Goal: Task Accomplishment & Management: Complete application form

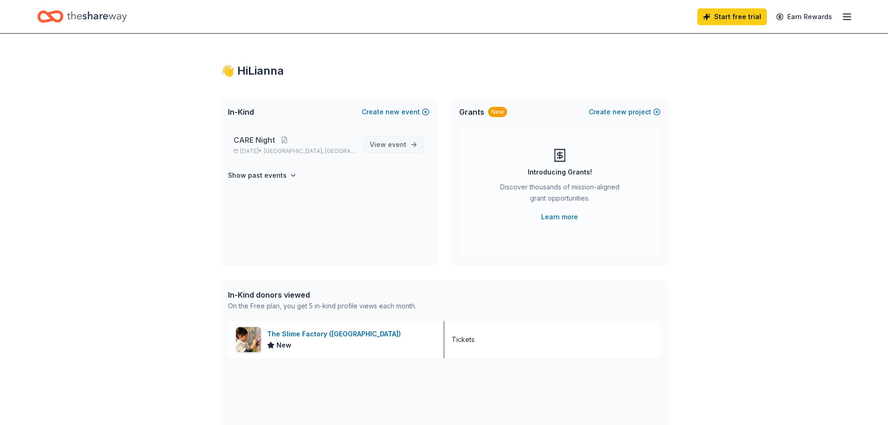
click at [391, 139] on span "View event" at bounding box center [388, 144] width 37 height 11
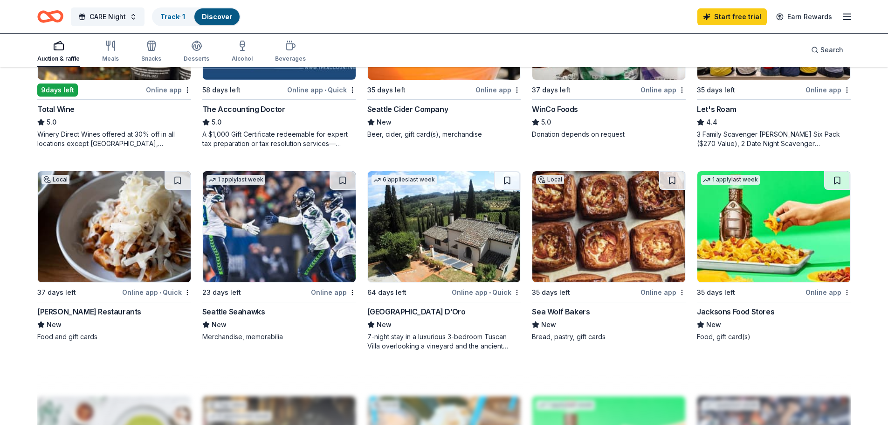
scroll to position [700, 0]
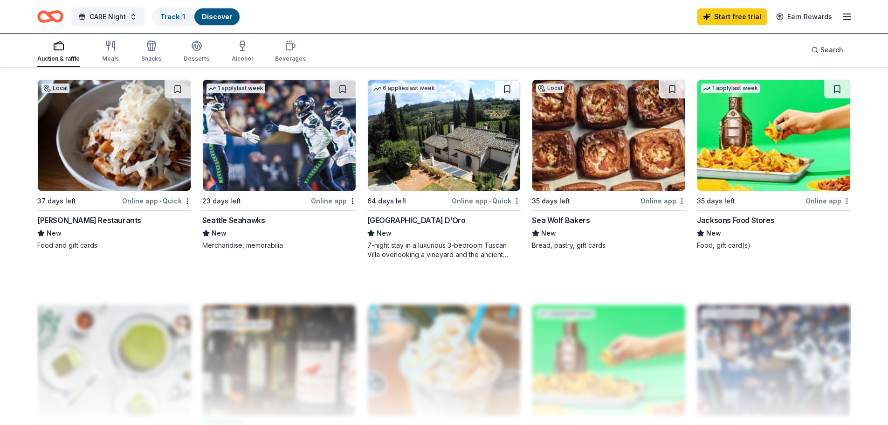
click at [623, 179] on img at bounding box center [609, 135] width 153 height 111
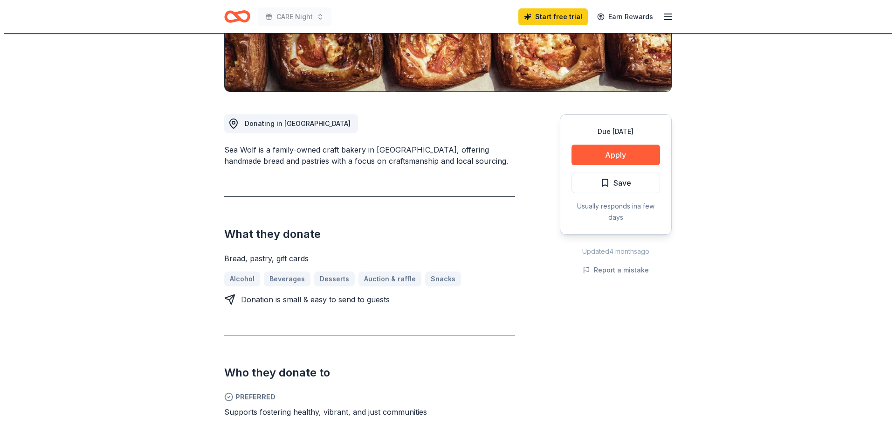
scroll to position [187, 0]
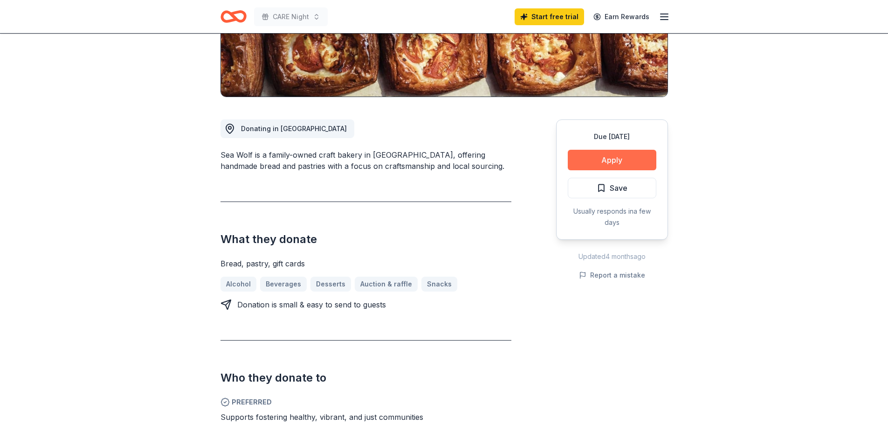
click at [589, 166] on button "Apply" at bounding box center [612, 160] width 89 height 21
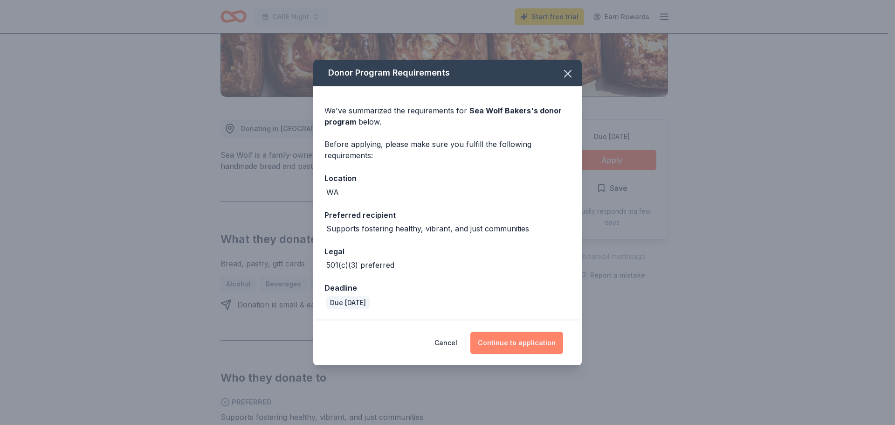
click at [511, 340] on button "Continue to application" at bounding box center [517, 343] width 93 height 22
